Goal: Task Accomplishment & Management: Manage account settings

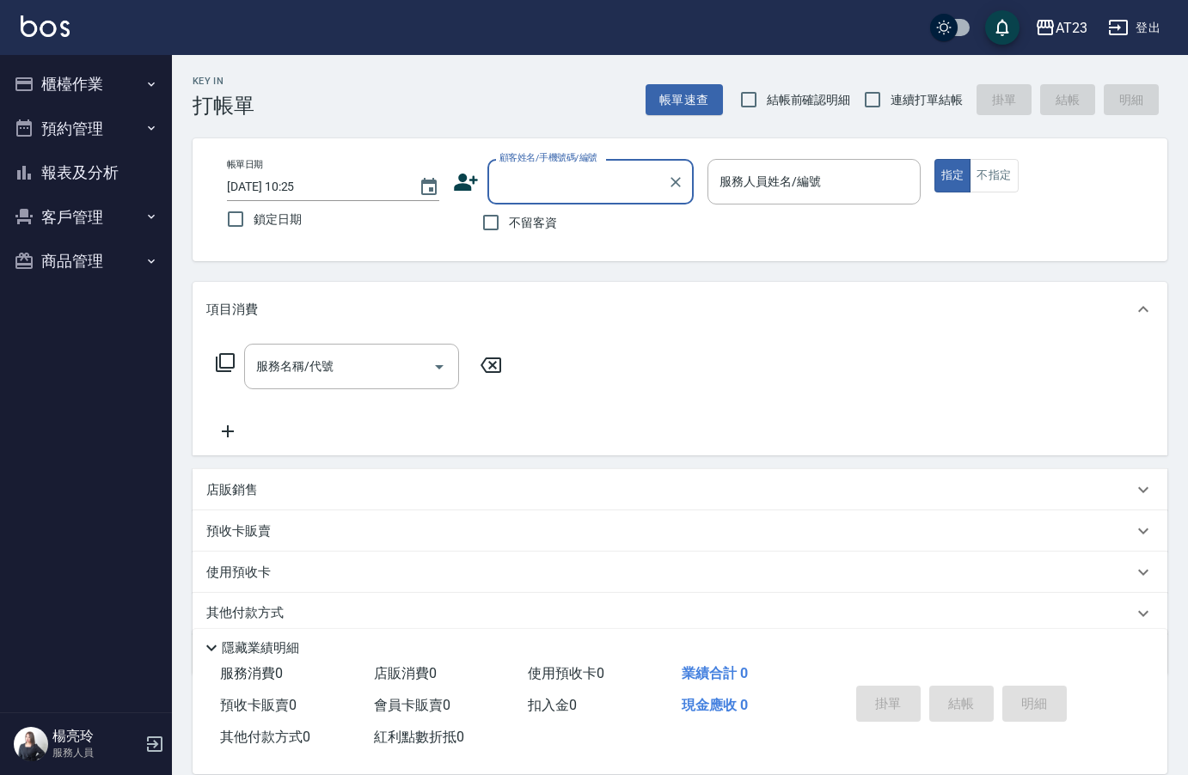
click at [126, 80] on button "櫃檯作業" at bounding box center [86, 84] width 158 height 45
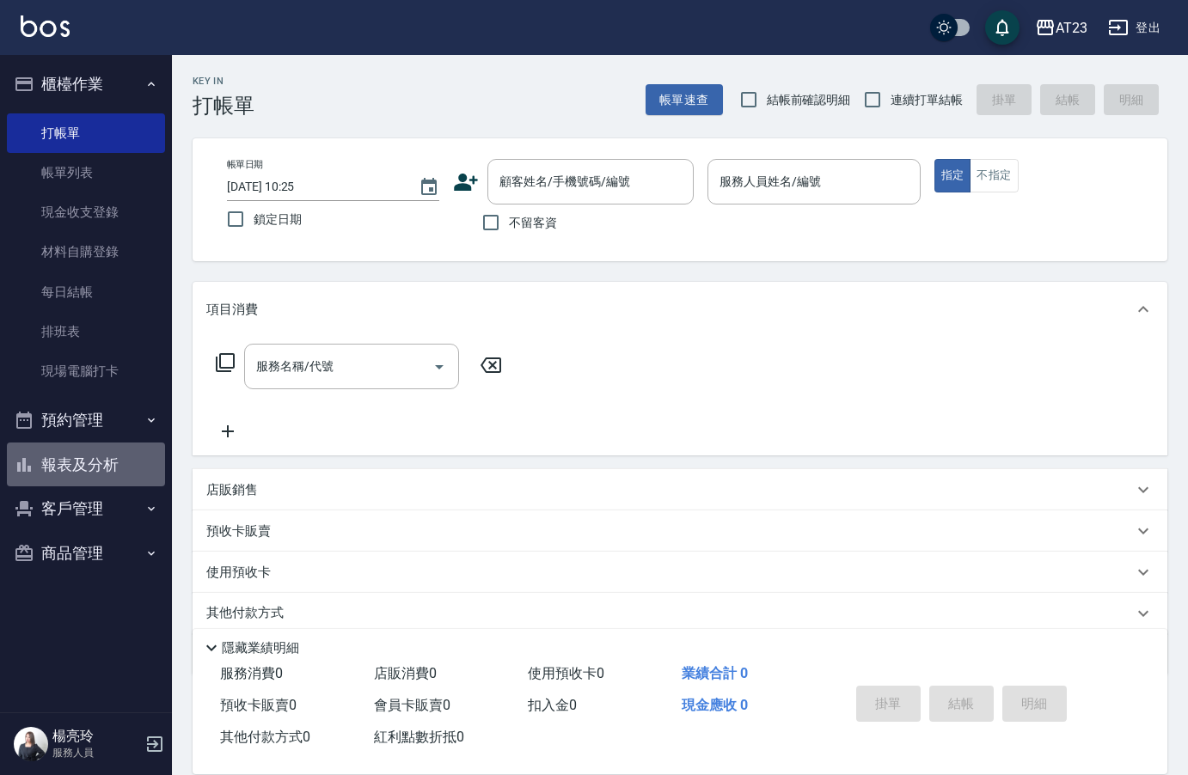
click at [81, 462] on button "報表及分析" at bounding box center [86, 465] width 158 height 45
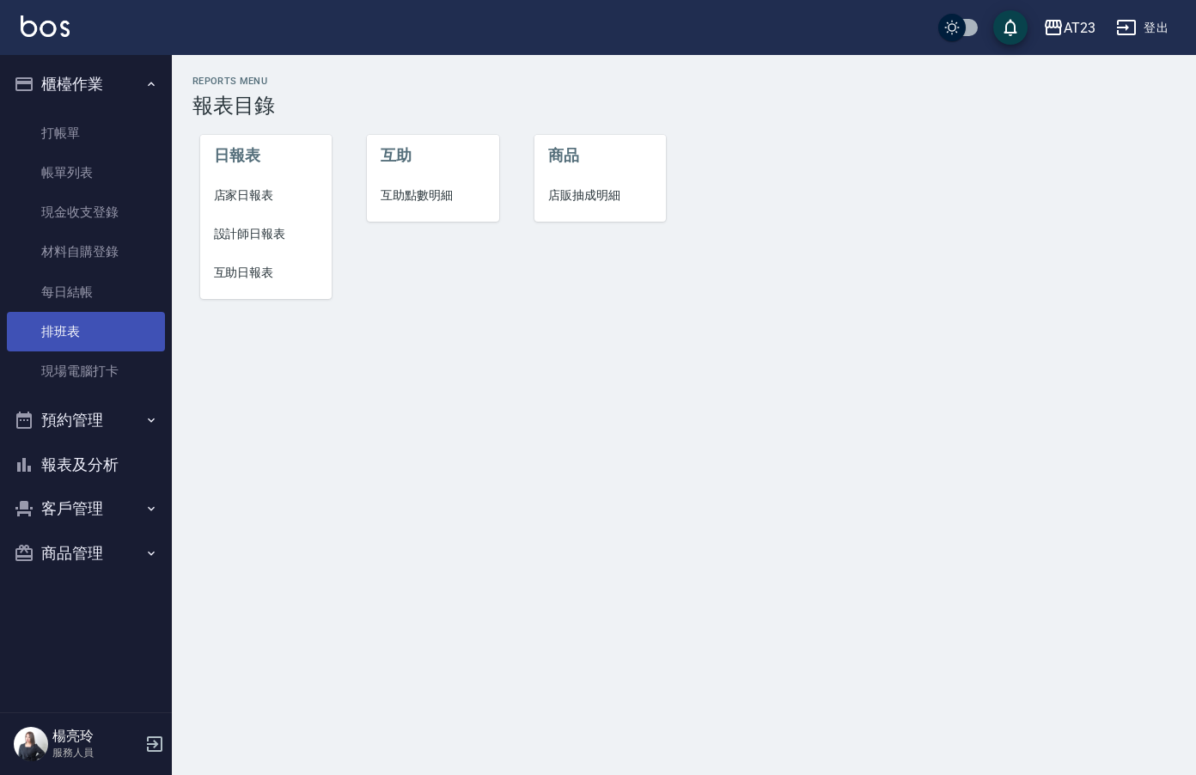
click at [80, 346] on link "排班表" at bounding box center [86, 332] width 158 height 40
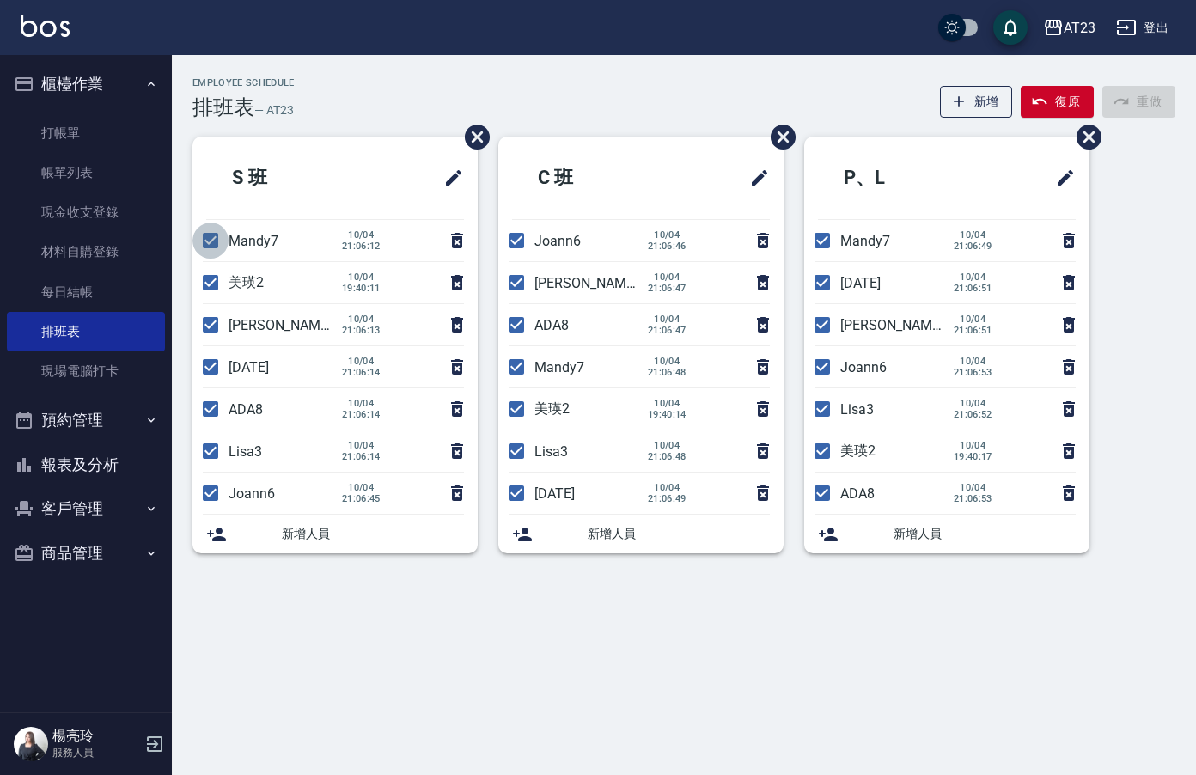
click at [211, 252] on input "checkbox" at bounding box center [210, 241] width 36 height 36
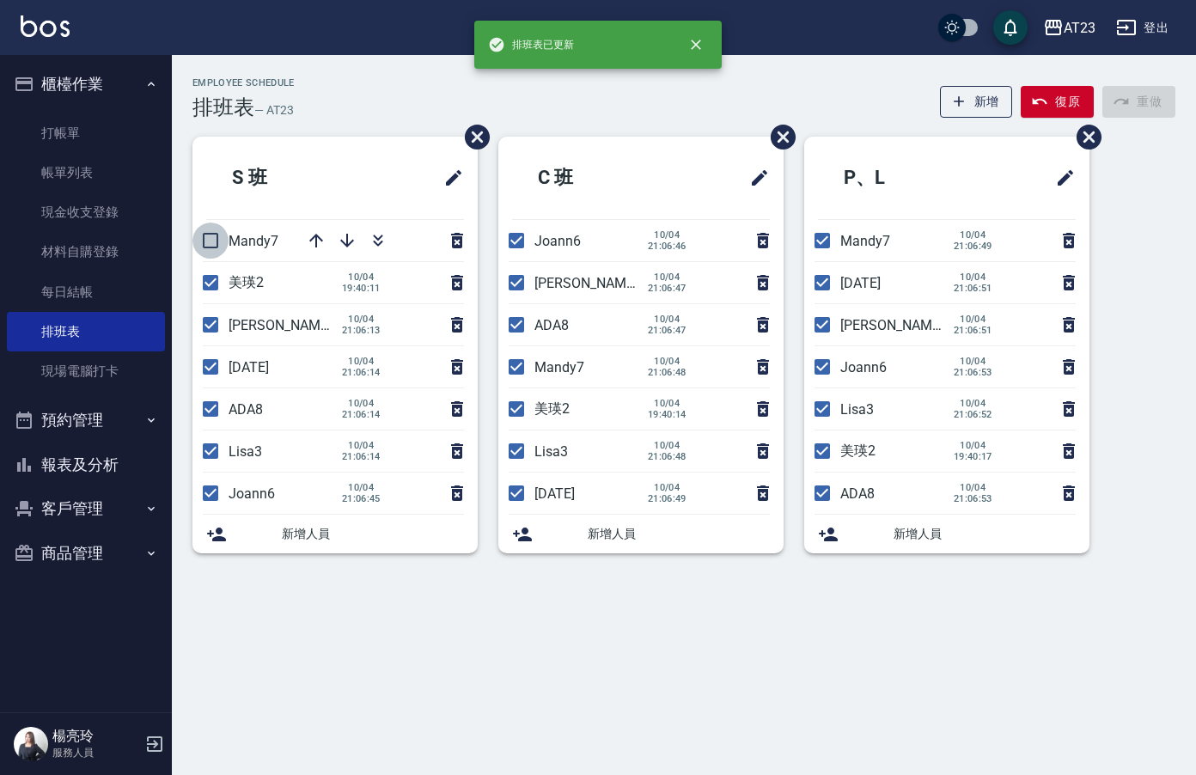
click at [217, 237] on input "checkbox" at bounding box center [210, 241] width 36 height 36
checkbox input "true"
drag, startPoint x: 211, startPoint y: 322, endPoint x: 207, endPoint y: 355, distance: 32.8
click at [211, 325] on input "checkbox" at bounding box center [210, 325] width 36 height 36
checkbox input "false"
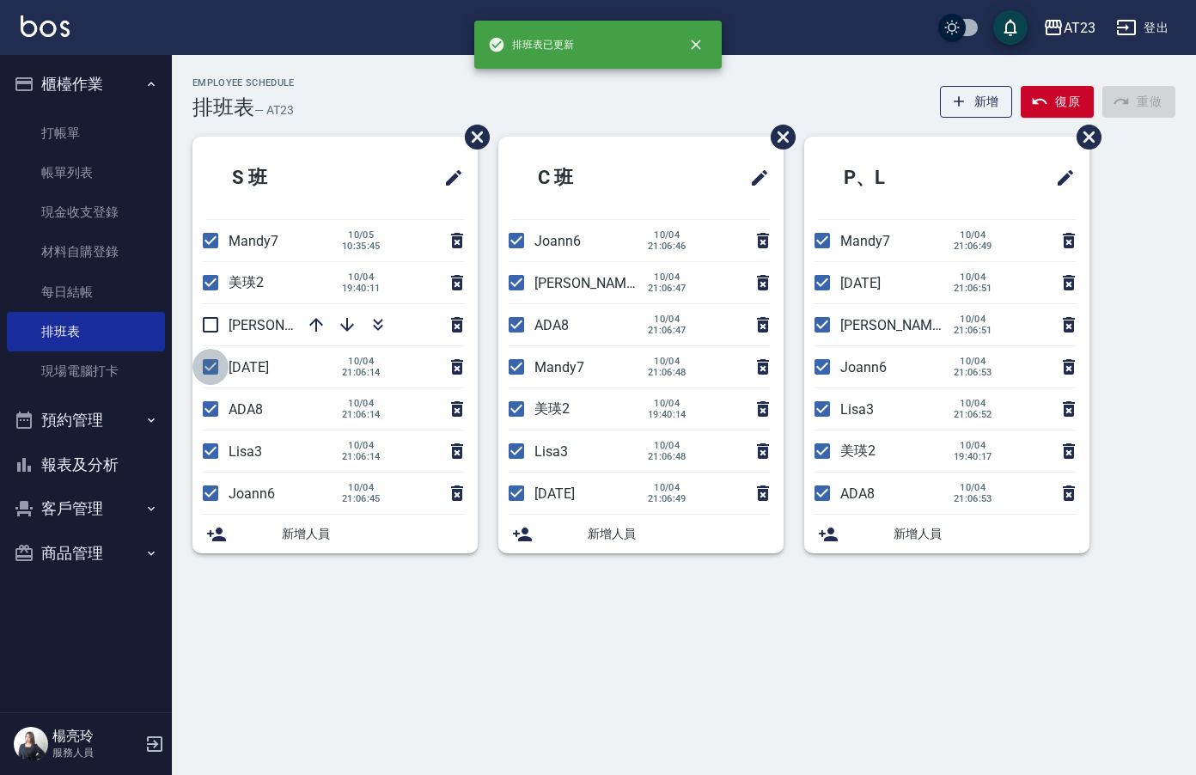
click at [207, 368] on input "checkbox" at bounding box center [210, 367] width 36 height 36
checkbox input "false"
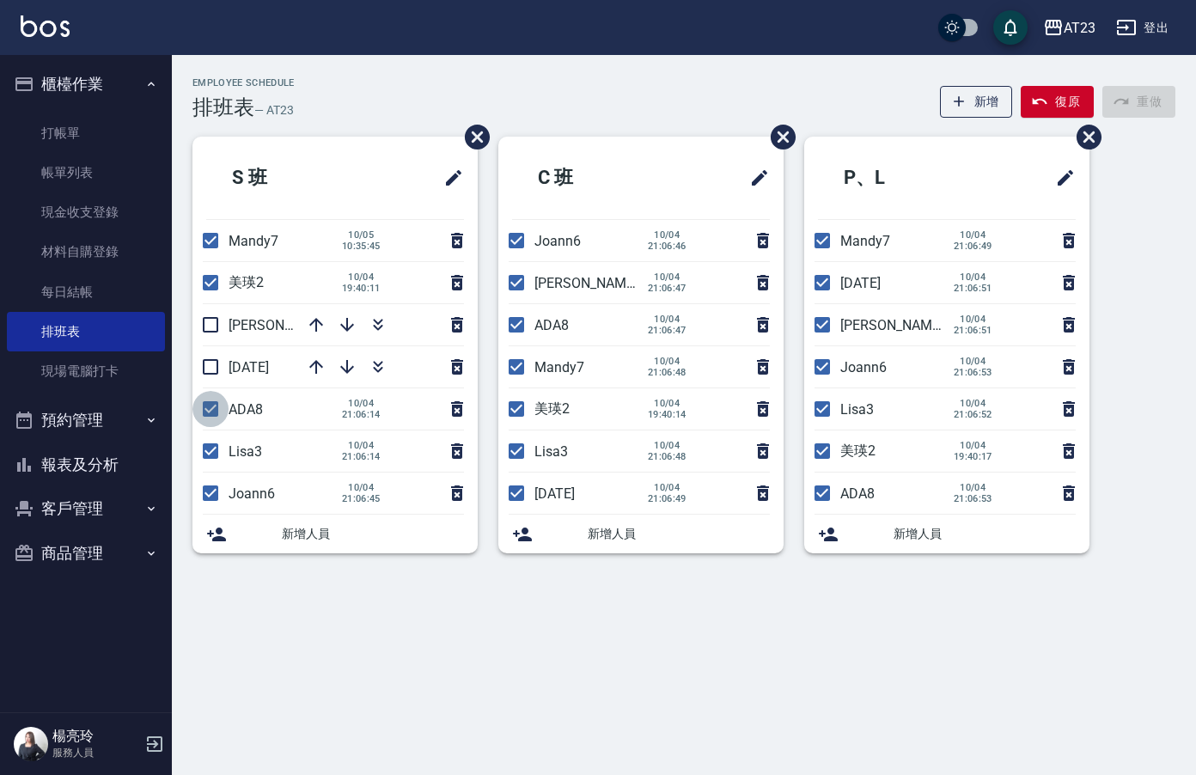
click at [217, 412] on input "checkbox" at bounding box center [210, 409] width 36 height 36
checkbox input "false"
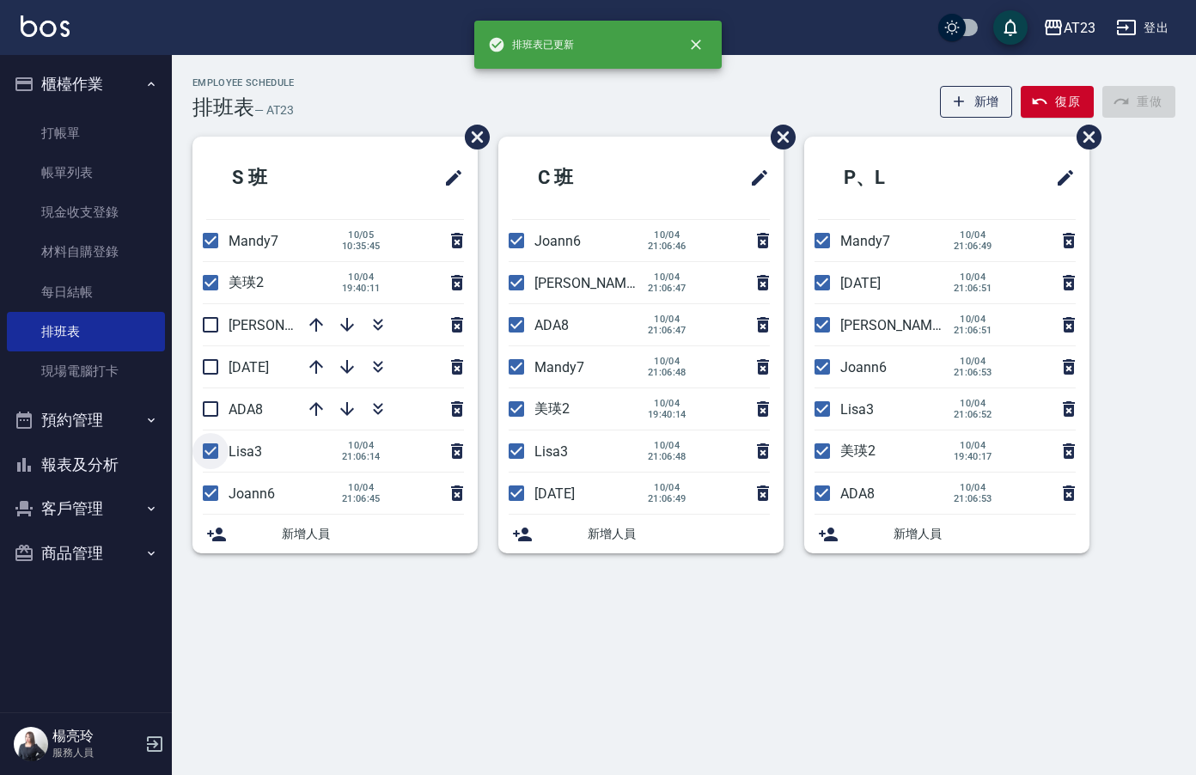
drag, startPoint x: 215, startPoint y: 450, endPoint x: 214, endPoint y: 471, distance: 20.6
click at [215, 452] on input "checkbox" at bounding box center [210, 451] width 36 height 36
checkbox input "false"
click at [205, 487] on input "checkbox" at bounding box center [210, 493] width 36 height 36
click at [215, 500] on input "checkbox" at bounding box center [210, 493] width 36 height 36
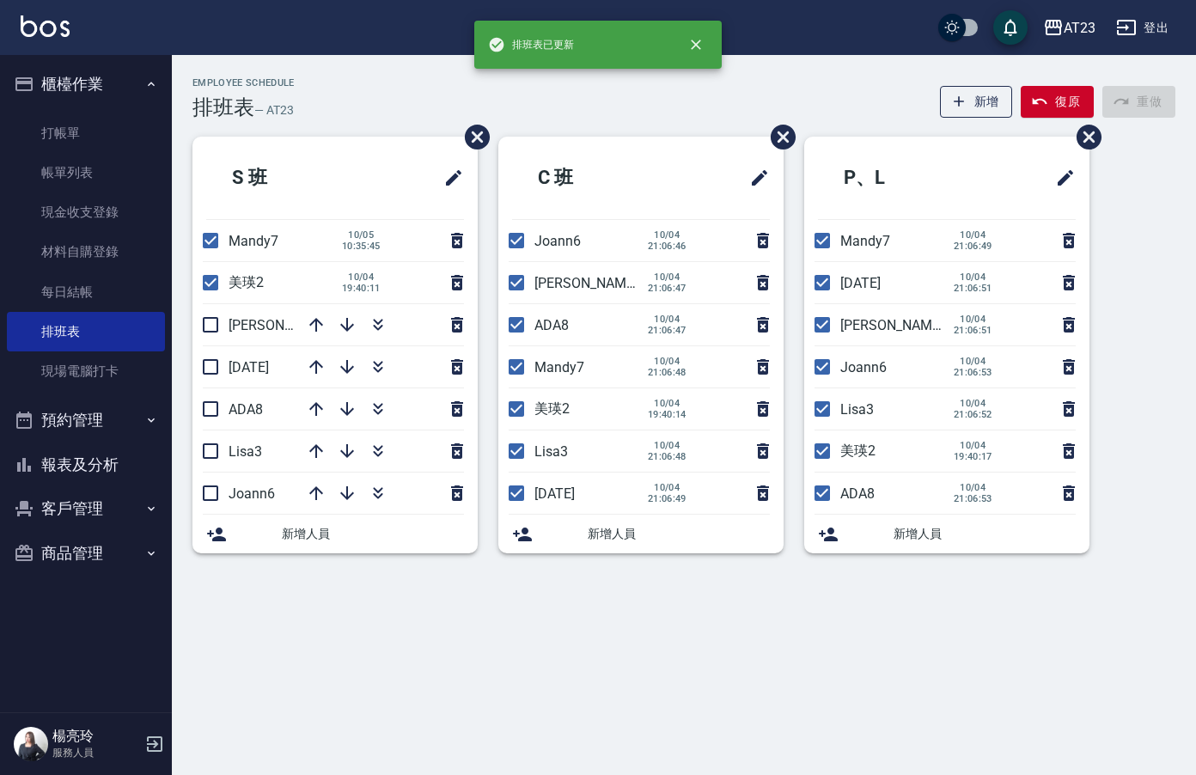
checkbox input "true"
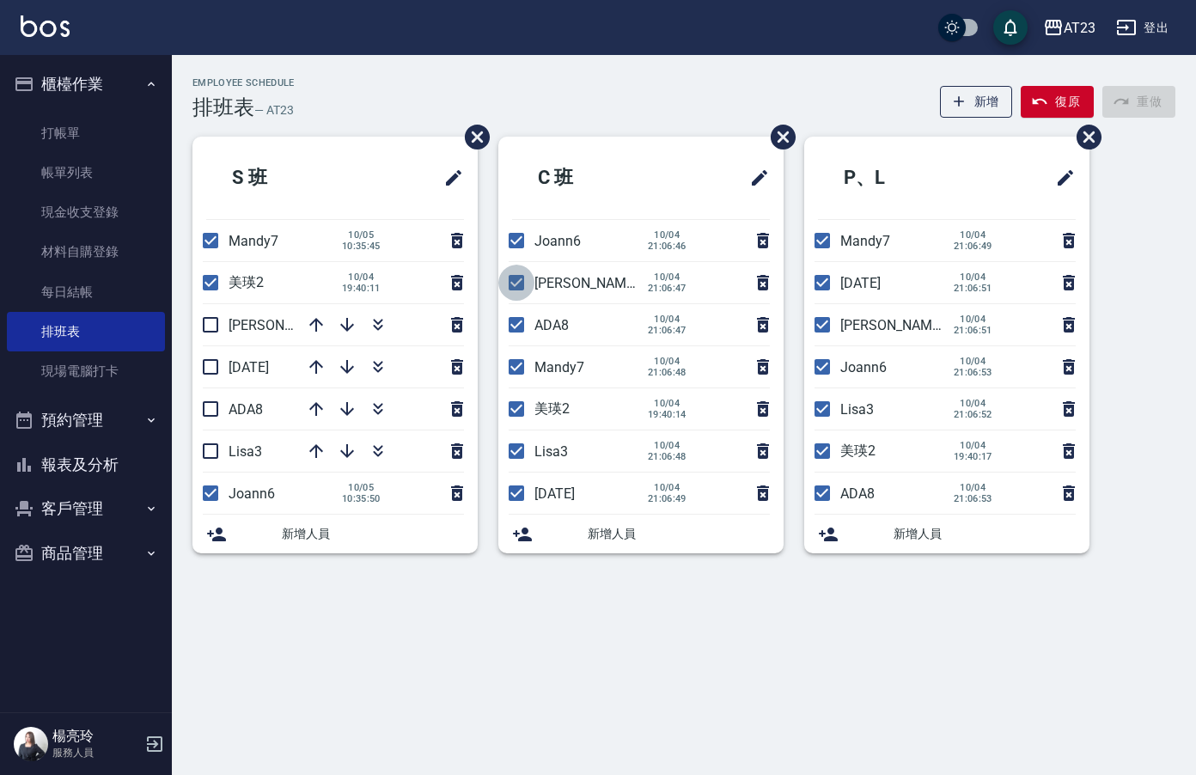
click at [516, 284] on input "checkbox" at bounding box center [516, 283] width 36 height 36
checkbox input "false"
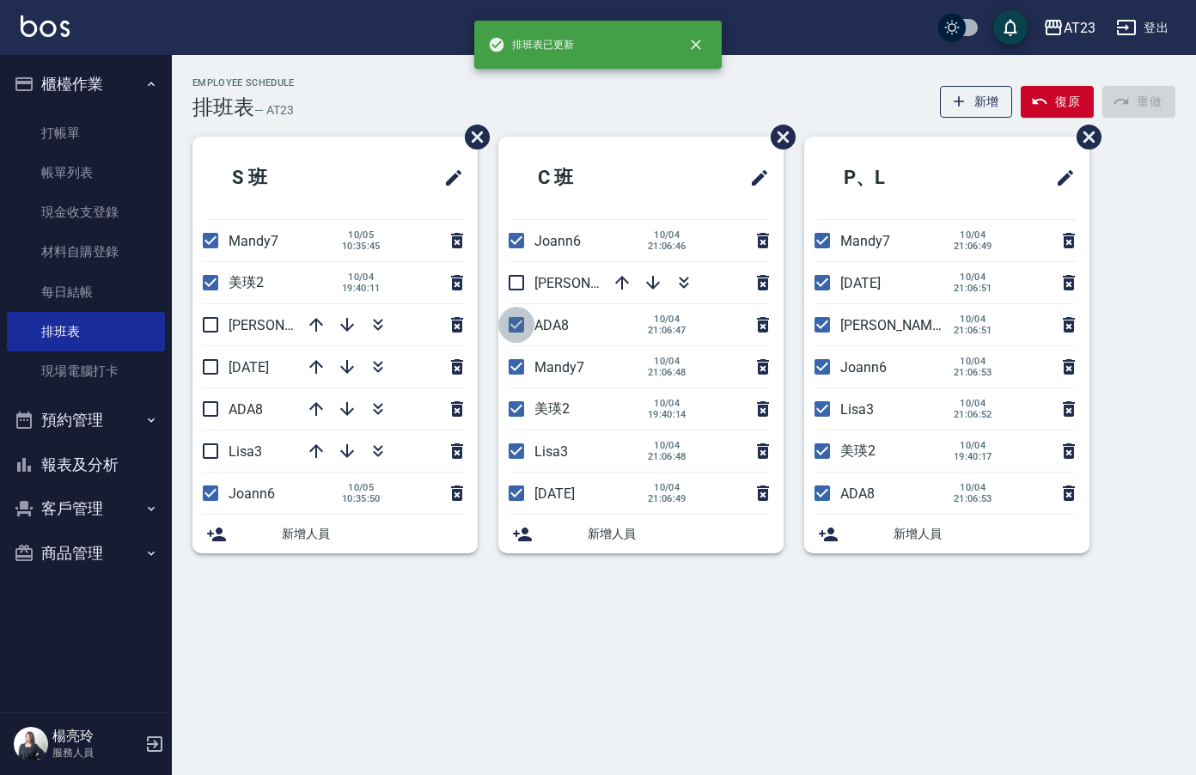
drag, startPoint x: 520, startPoint y: 322, endPoint x: 517, endPoint y: 363, distance: 41.3
click at [520, 323] on input "checkbox" at bounding box center [516, 325] width 36 height 36
checkbox input "false"
click at [517, 366] on li "Mandy7 [DATE] 21:06:48" at bounding box center [640, 366] width 285 height 41
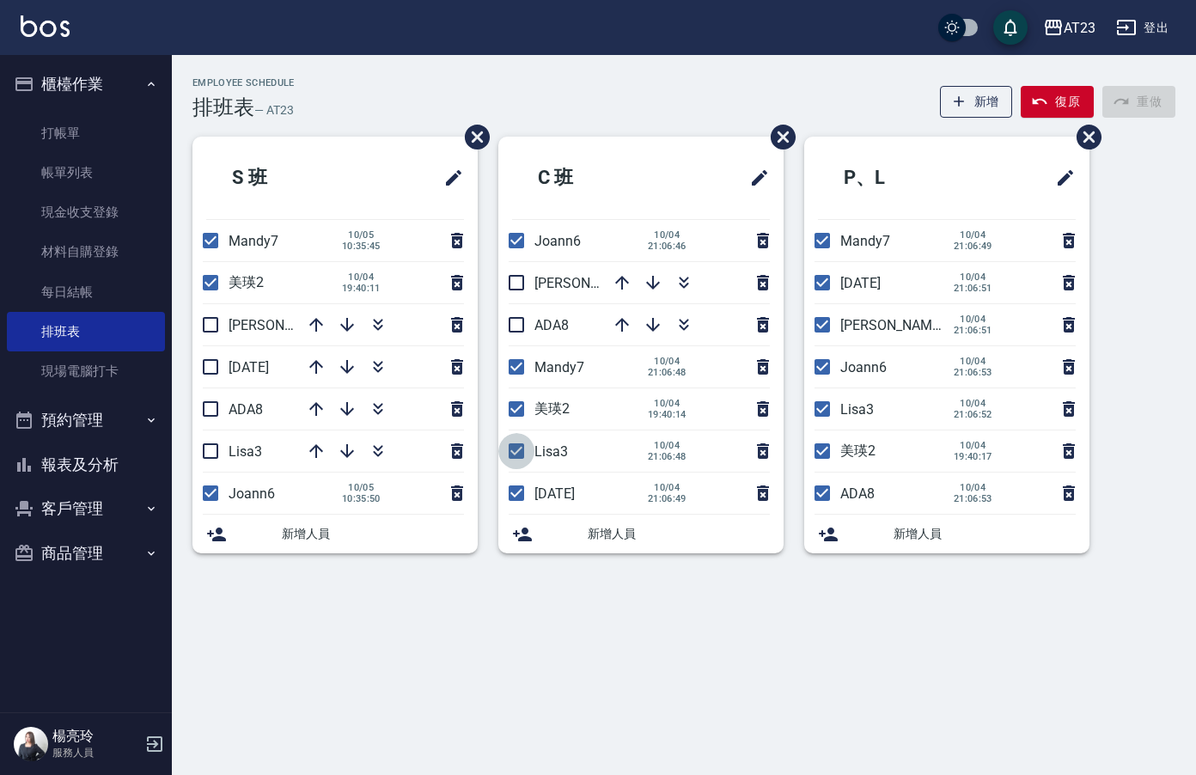
click at [509, 453] on input "checkbox" at bounding box center [516, 451] width 36 height 36
checkbox input "false"
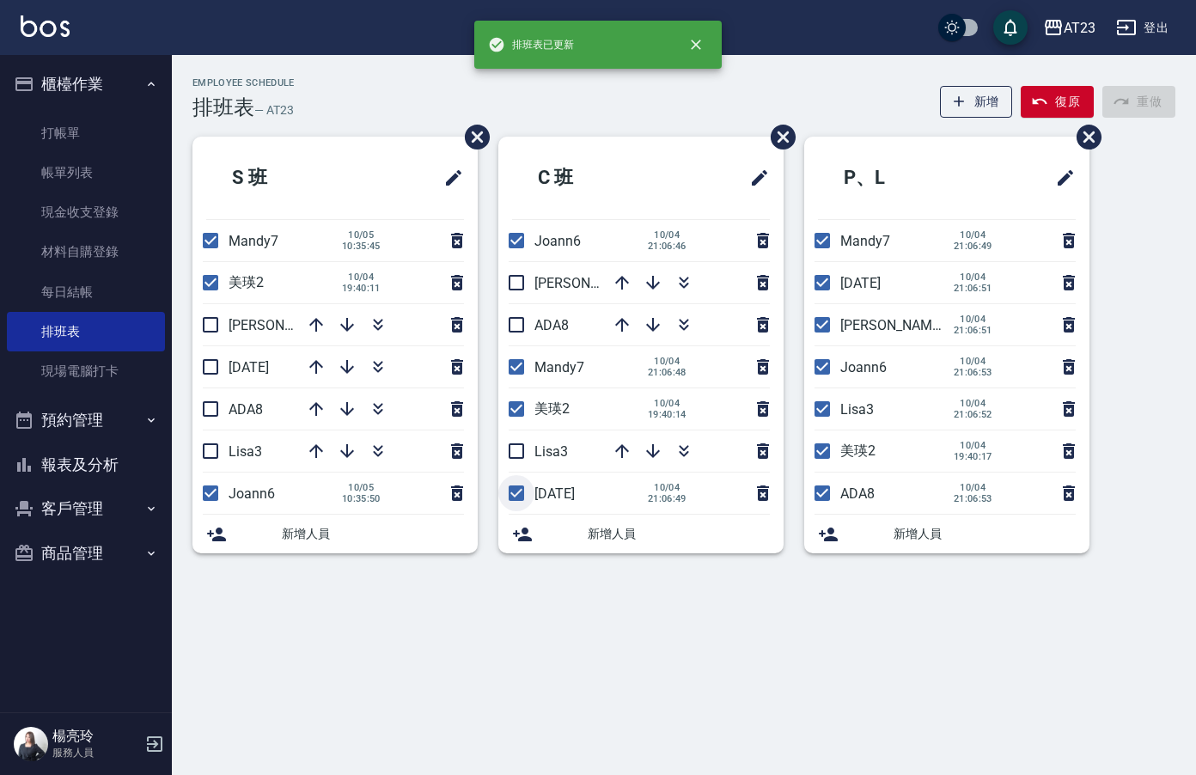
click at [520, 504] on input "checkbox" at bounding box center [516, 493] width 36 height 36
checkbox input "false"
click at [819, 284] on input "checkbox" at bounding box center [822, 283] width 36 height 36
checkbox input "false"
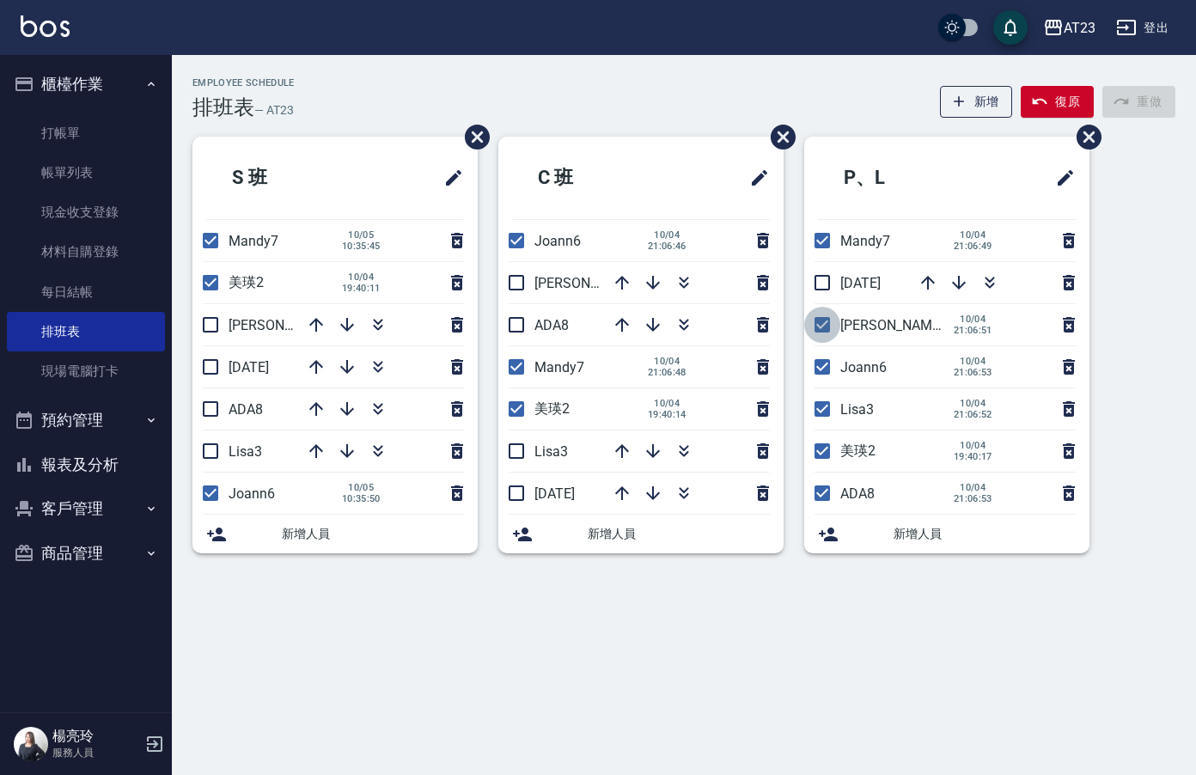
click at [819, 333] on input "checkbox" at bounding box center [822, 325] width 36 height 36
checkbox input "false"
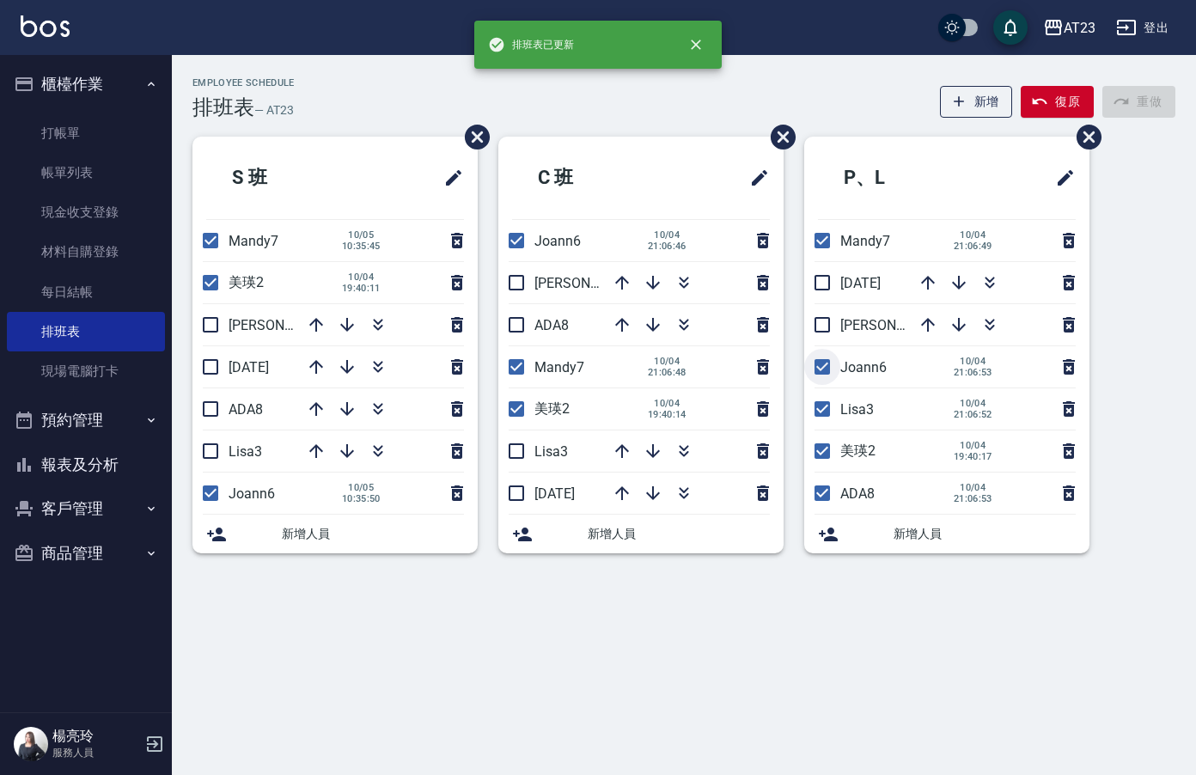
click at [823, 364] on input "checkbox" at bounding box center [822, 367] width 36 height 36
drag, startPoint x: 840, startPoint y: 348, endPoint x: 832, endPoint y: 359, distance: 13.6
click at [840, 349] on li "Joann6" at bounding box center [946, 366] width 285 height 41
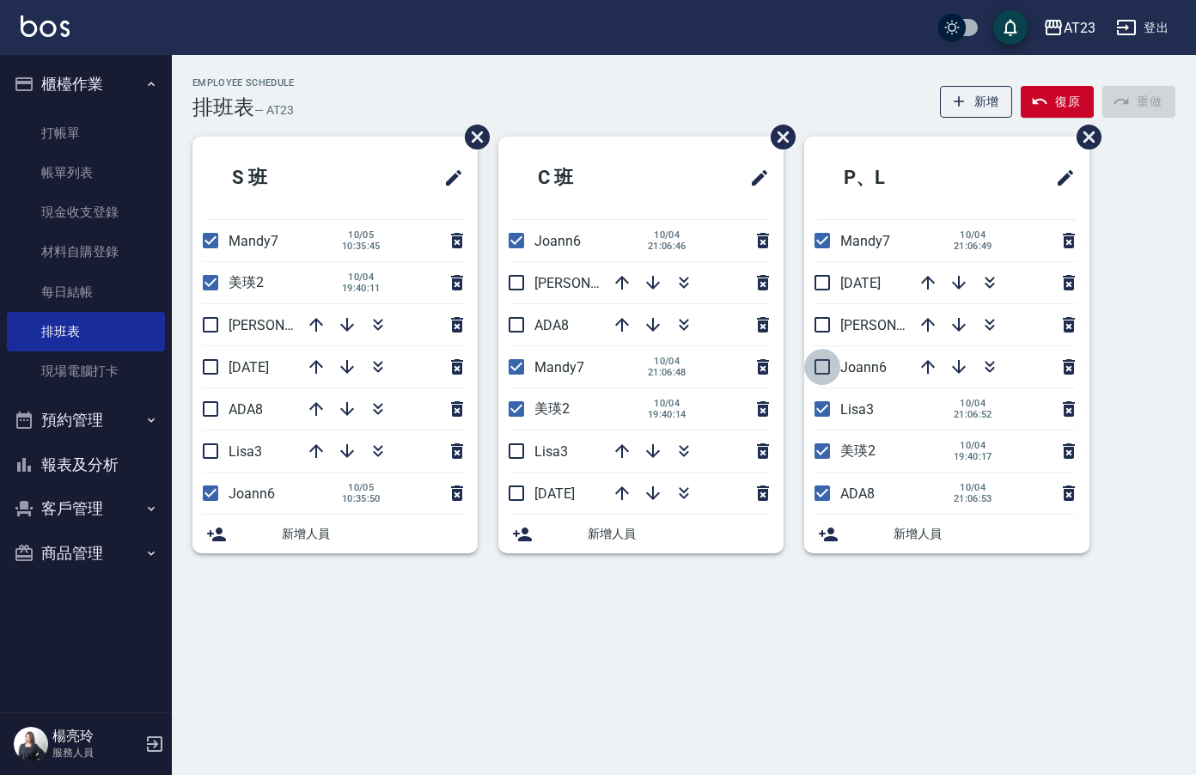
click at [822, 375] on input "checkbox" at bounding box center [822, 367] width 36 height 36
checkbox input "true"
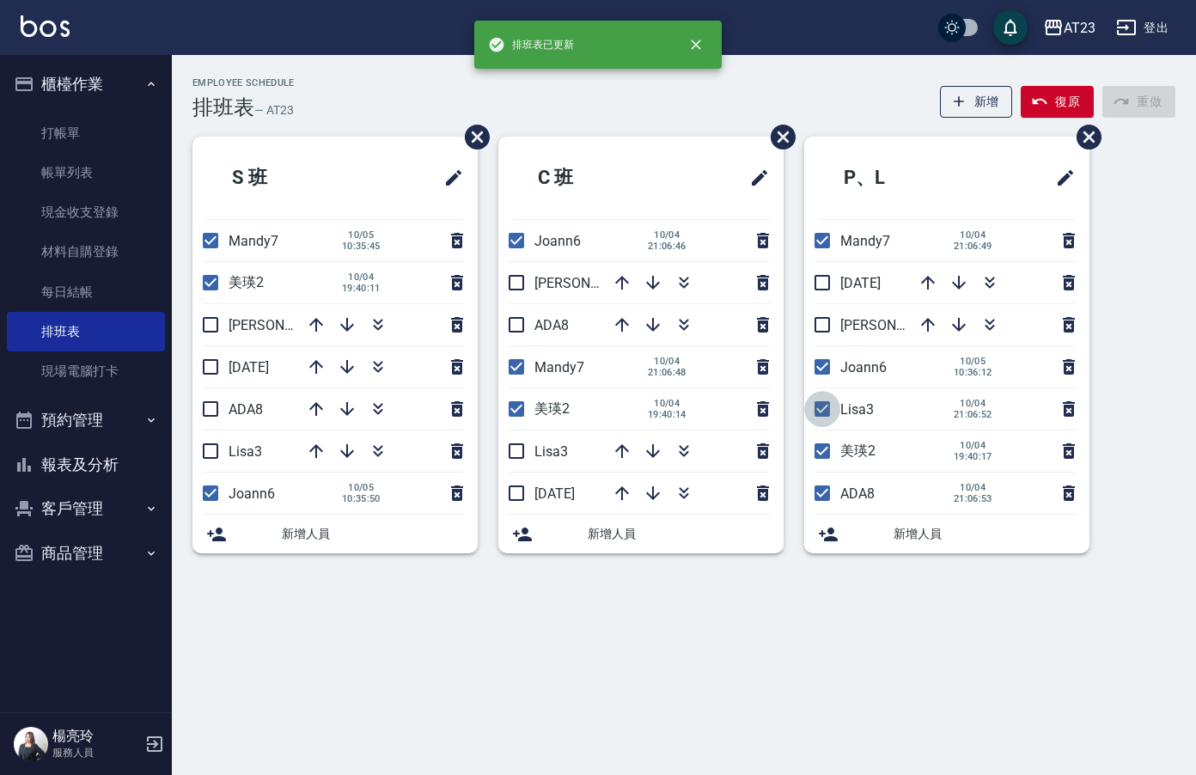
click at [816, 408] on input "checkbox" at bounding box center [822, 409] width 36 height 36
checkbox input "false"
click at [812, 489] on input "checkbox" at bounding box center [822, 493] width 36 height 36
checkbox input "false"
